Goal: Complete application form

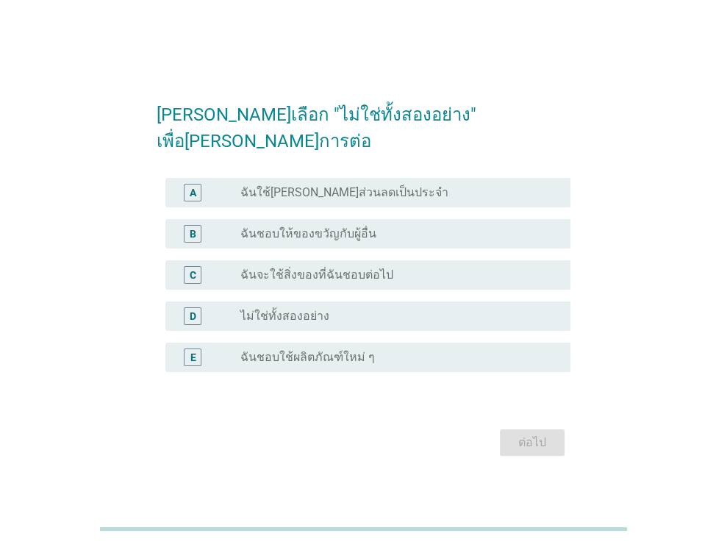
click at [329, 309] on div "radio_button_unchecked ไม่ใช่ทั้งสองอย่าง" at bounding box center [393, 316] width 306 height 15
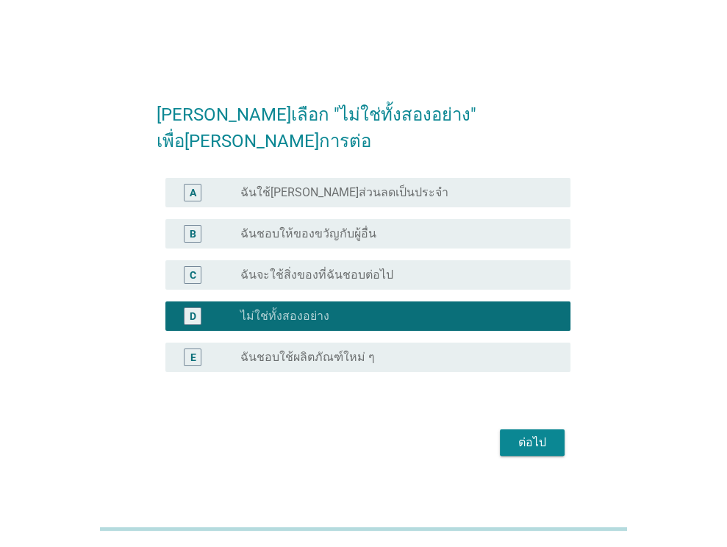
click at [523, 434] on div "ต่อไป" at bounding box center [531, 443] width 41 height 18
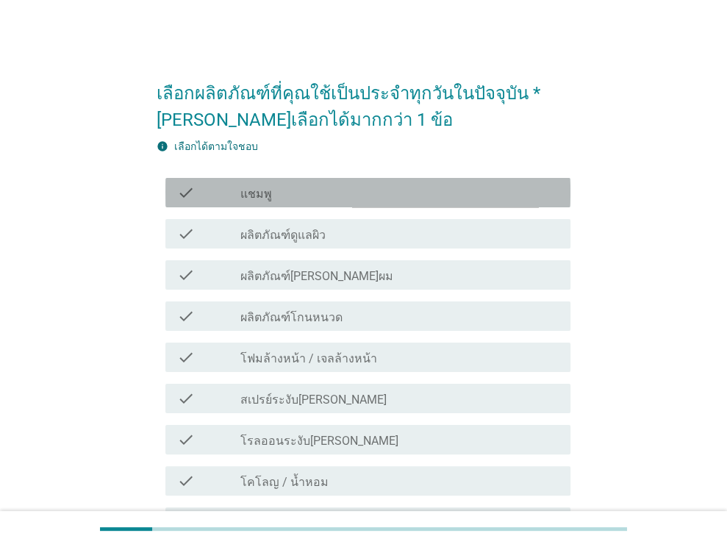
click at [323, 195] on div "check_box_outline_blank แชมพู" at bounding box center [399, 193] width 318 height 18
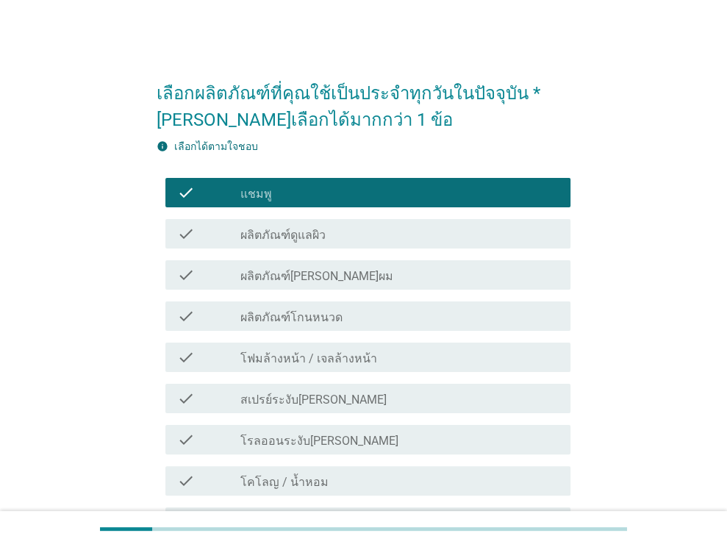
click at [326, 232] on div "check_box_outline_blank ผลิตภัณฑ์ดูแลผิว" at bounding box center [399, 234] width 318 height 18
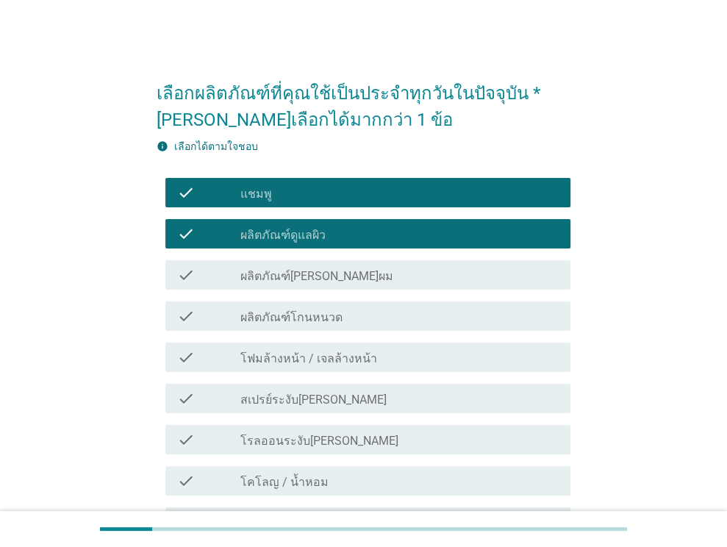
click at [331, 279] on label "ผลิตภัณฑ์[PERSON_NAME]ผม" at bounding box center [316, 276] width 153 height 15
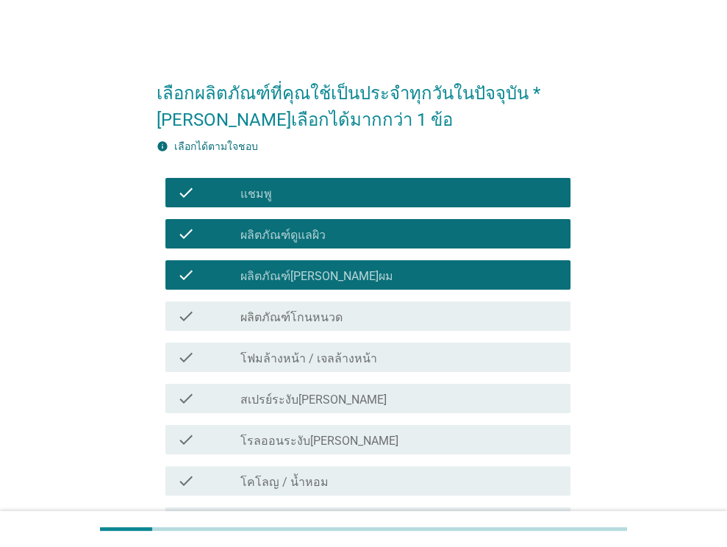
click at [338, 322] on div "check_box_outline_blank ผลิตภัณฑ์โกนหนวด" at bounding box center [399, 316] width 318 height 18
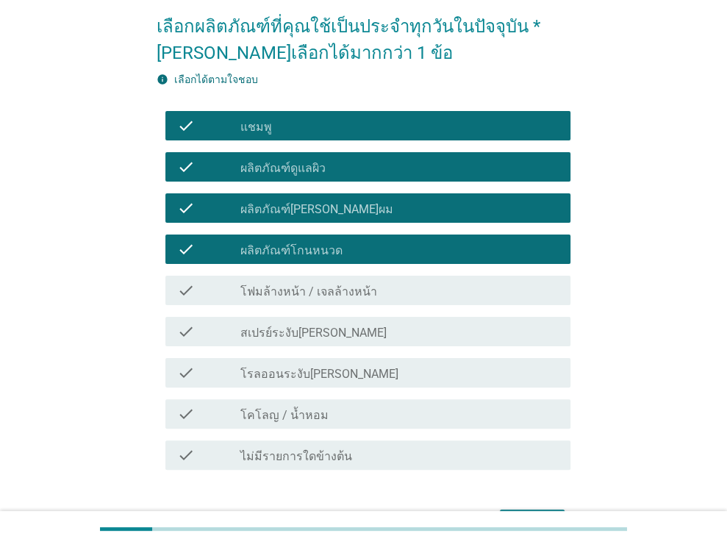
scroll to position [147, 0]
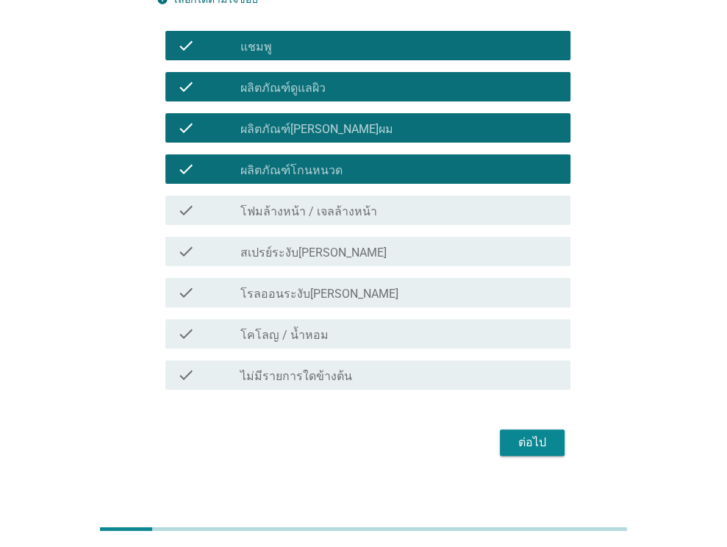
click at [332, 202] on div "check_box_outline_blank โฟมล้างหน้า / เจลล้างหน้า" at bounding box center [399, 210] width 318 height 18
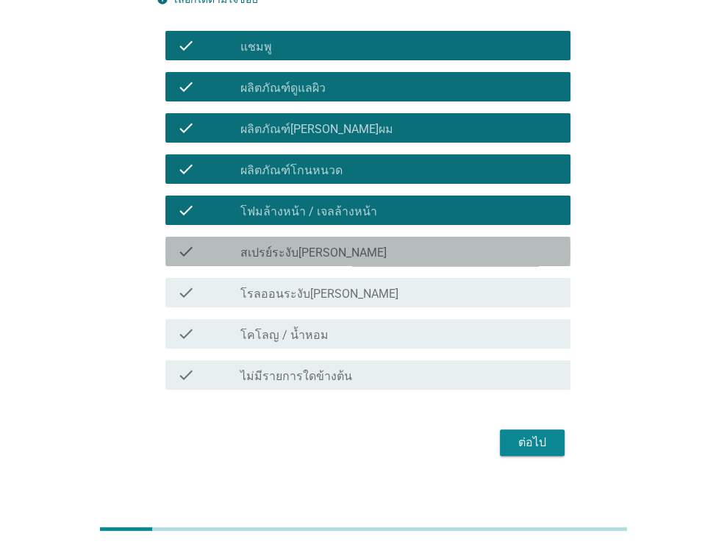
click at [338, 244] on div "check_box_outline_blank สเปรย์ระงับ[PERSON_NAME]" at bounding box center [399, 251] width 318 height 18
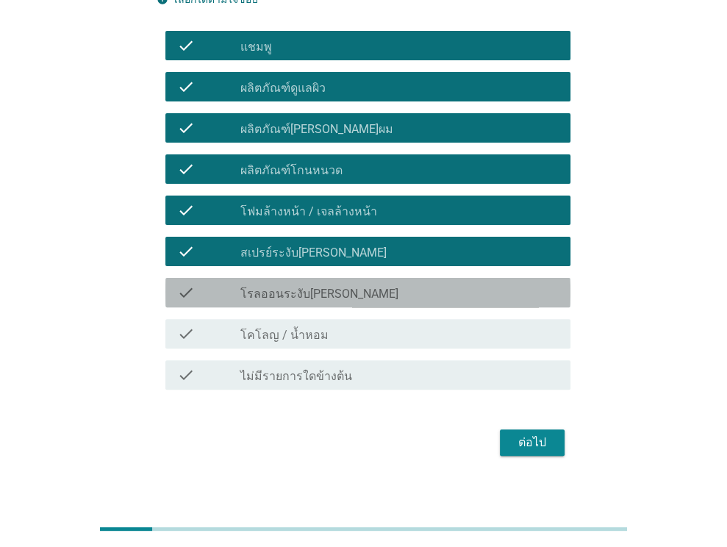
click at [344, 291] on div "check_box_outline_blank โรลออนระงับ[PERSON_NAME]" at bounding box center [399, 293] width 318 height 18
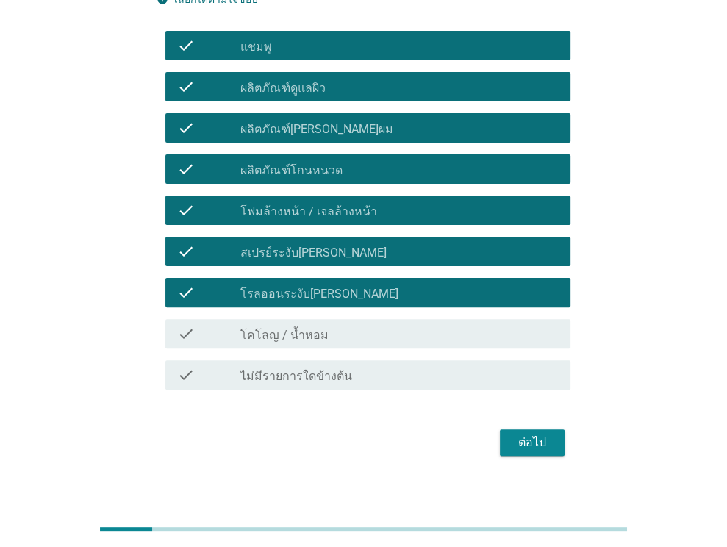
click at [349, 315] on div "check check_box_outline_blank โคโลญ / น้ำหอม" at bounding box center [364, 333] width 414 height 41
click at [353, 345] on div "check check_box_outline_blank โคโลญ / น้ำหอม" at bounding box center [367, 333] width 405 height 29
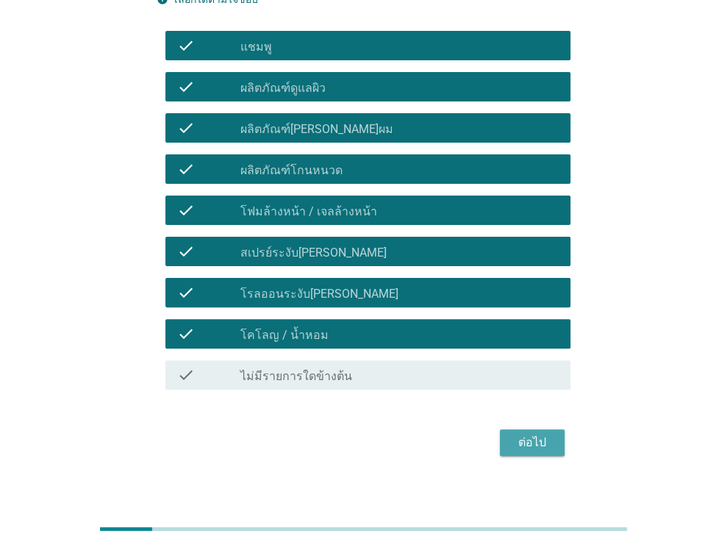
click at [542, 437] on div "ต่อไป" at bounding box center [531, 443] width 41 height 18
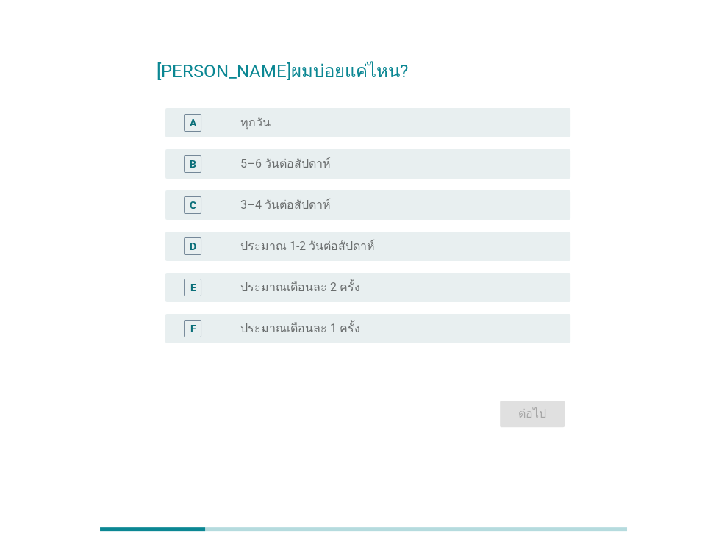
scroll to position [0, 0]
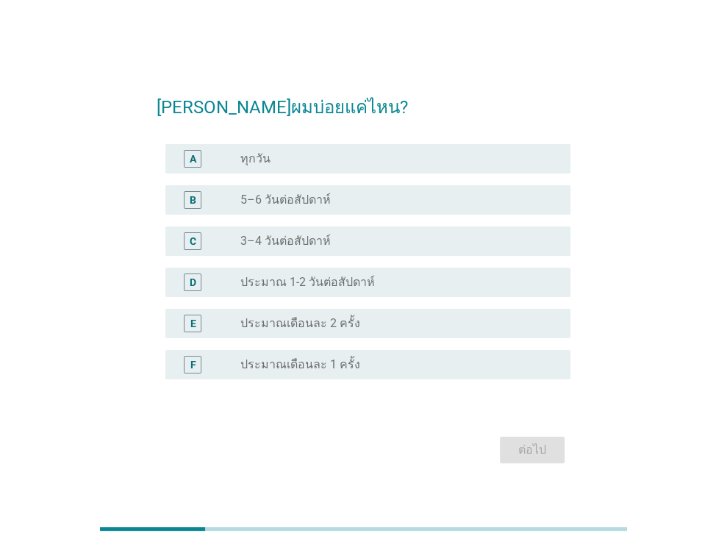
click at [356, 160] on div "radio_button_unchecked ทุกวัน" at bounding box center [393, 158] width 306 height 15
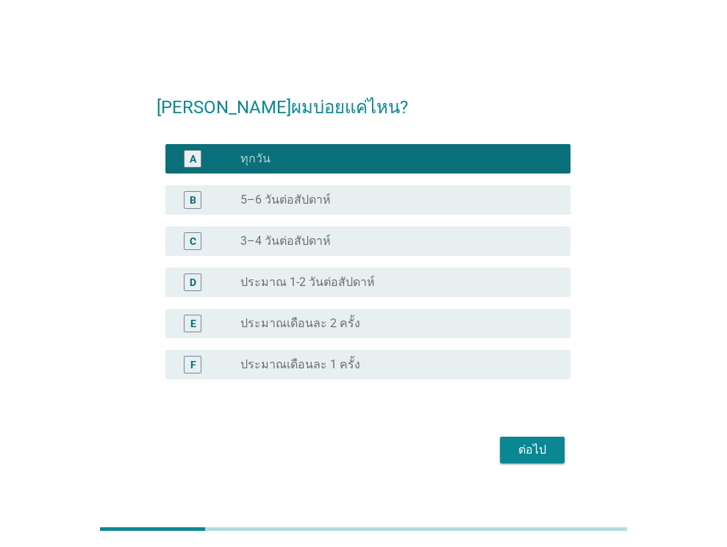
click at [541, 448] on div "ต่อไป" at bounding box center [531, 450] width 41 height 18
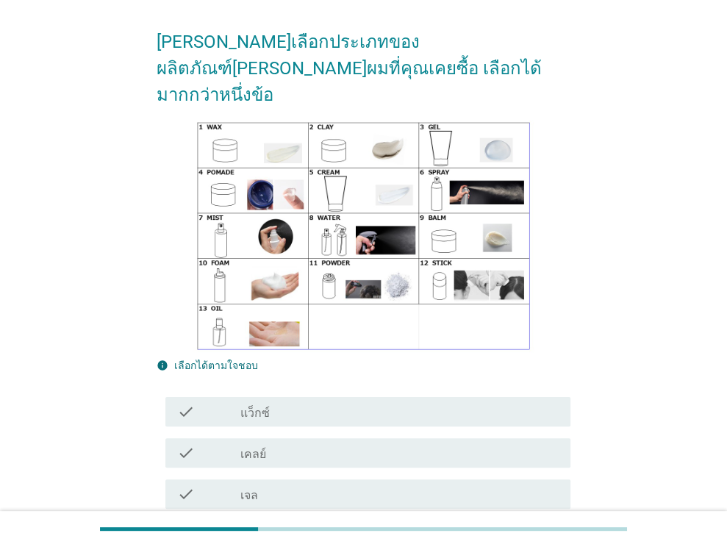
scroll to position [220, 0]
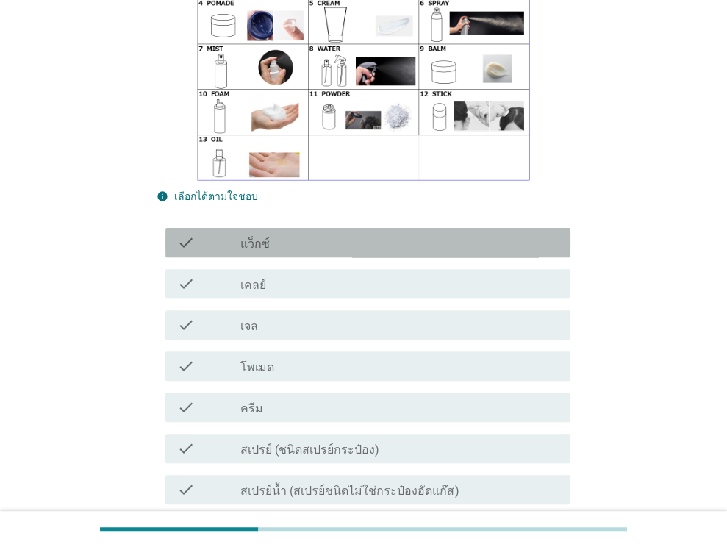
click at [290, 234] on div "check_box_outline_blank แว็กซ์" at bounding box center [399, 243] width 318 height 18
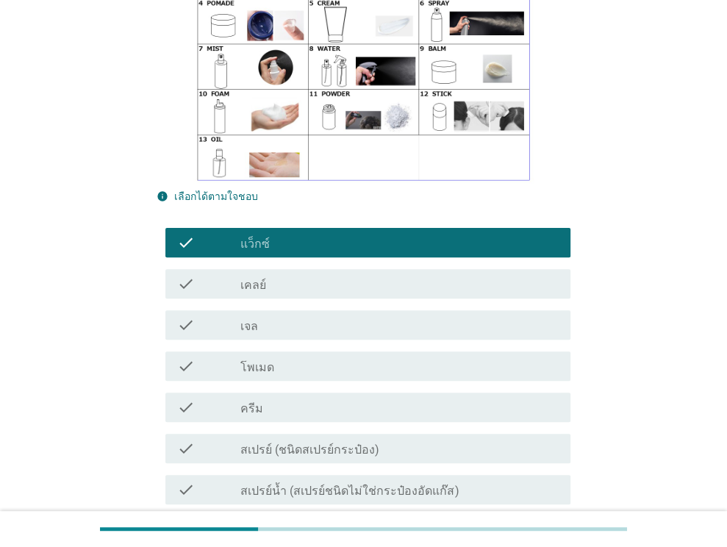
click at [303, 316] on div "check_box_outline_blank เจล" at bounding box center [399, 325] width 318 height 18
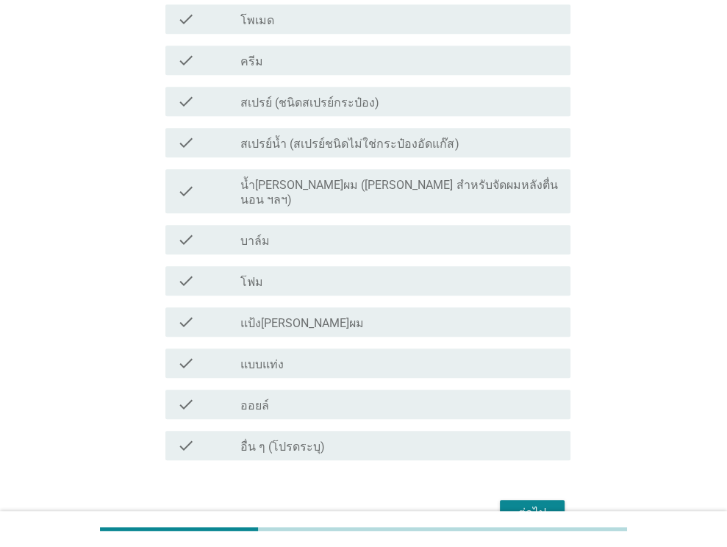
scroll to position [611, 0]
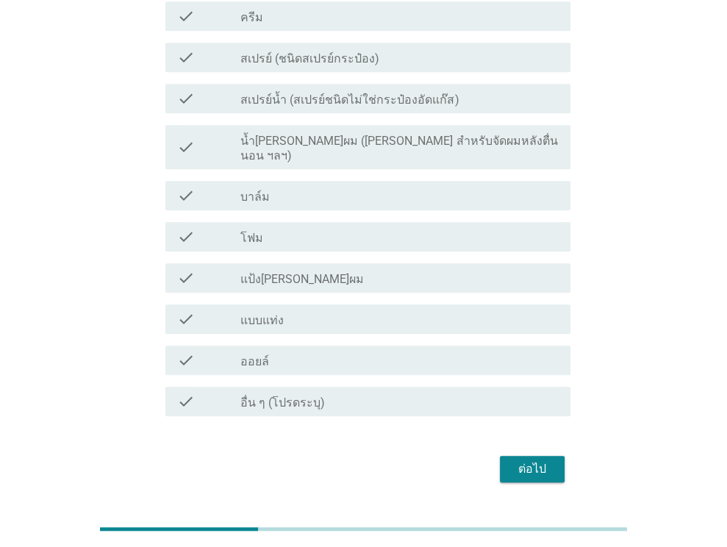
click at [535, 460] on div "ต่อไป" at bounding box center [531, 469] width 41 height 18
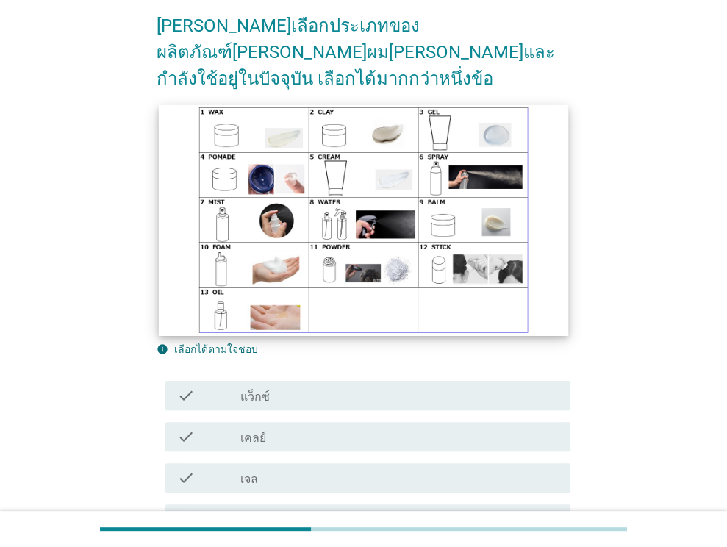
scroll to position [147, 0]
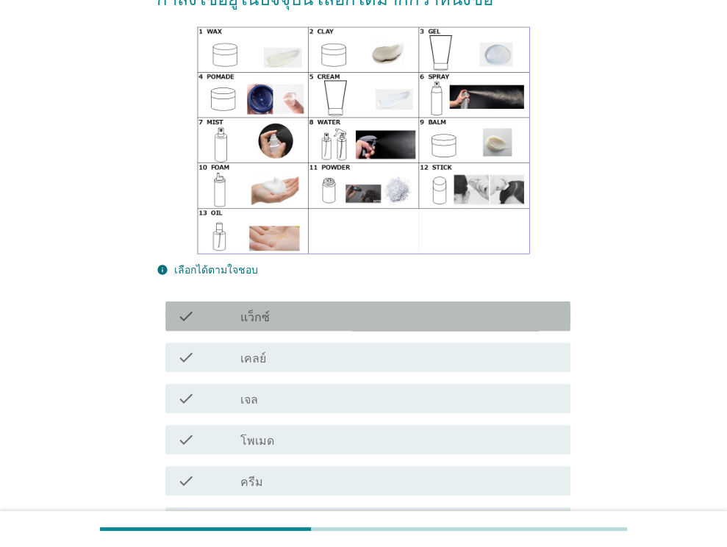
click at [324, 307] on div "check_box_outline_blank แว็กซ์" at bounding box center [399, 316] width 318 height 18
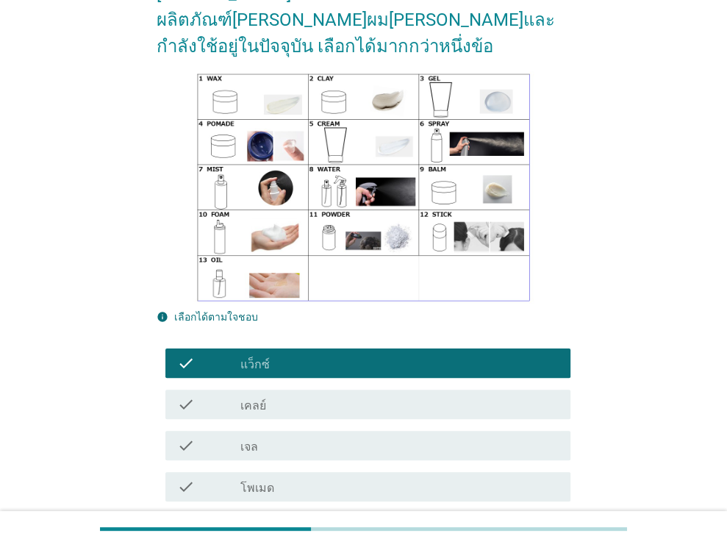
scroll to position [0, 0]
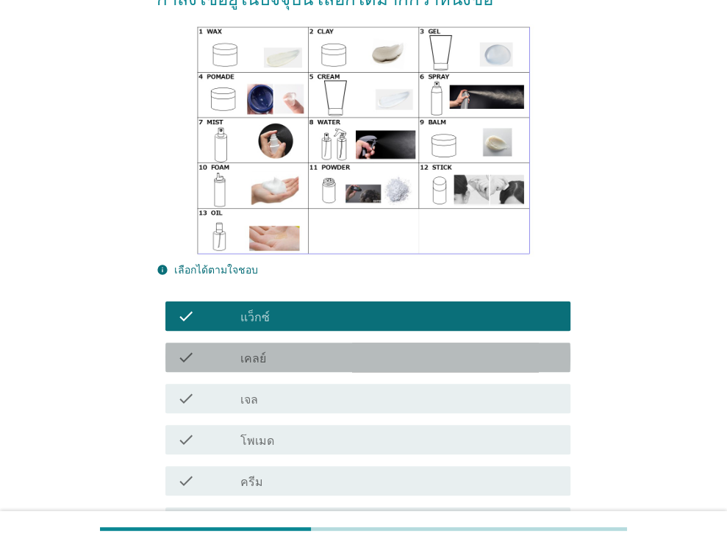
click at [350, 348] on div "check_box_outline_blank เคลย์" at bounding box center [399, 357] width 318 height 18
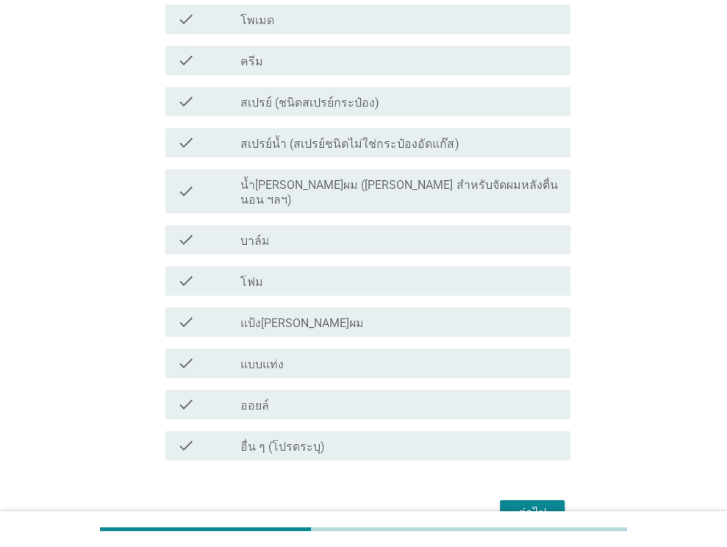
scroll to position [611, 0]
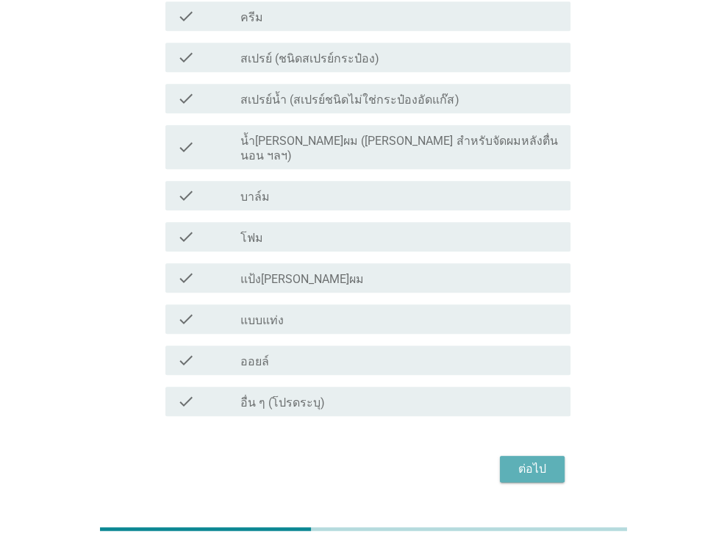
click at [528, 460] on div "ต่อไป" at bounding box center [531, 469] width 41 height 18
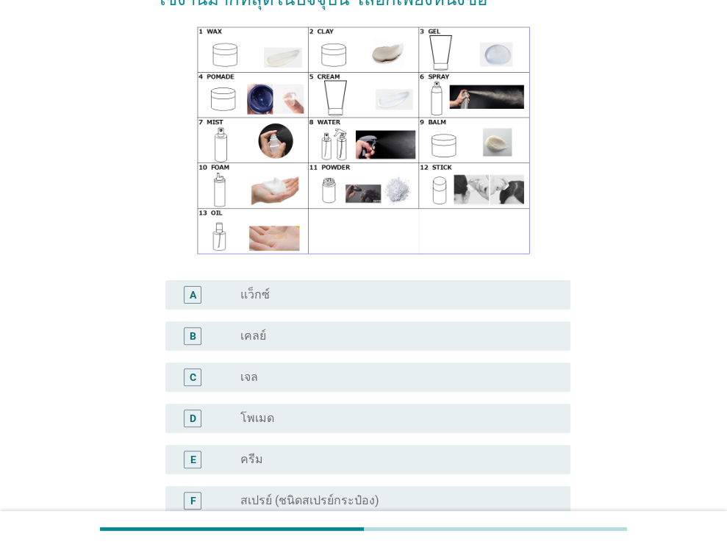
click at [339, 287] on div "radio_button_unchecked แว็กซ์" at bounding box center [393, 294] width 306 height 15
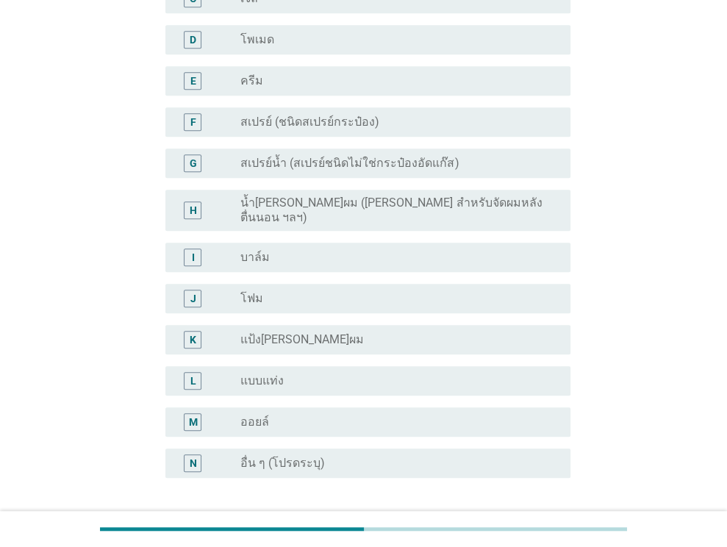
scroll to position [608, 0]
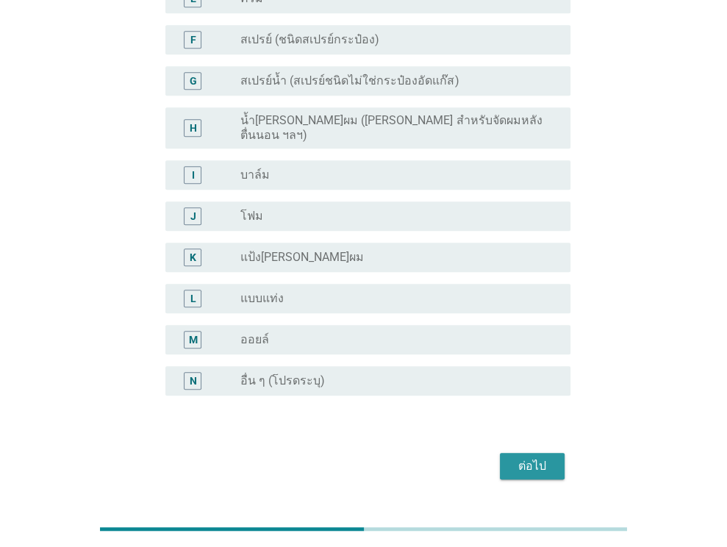
click at [525, 457] on div "ต่อไป" at bounding box center [531, 466] width 41 height 18
